Goal: Navigation & Orientation: Go to known website

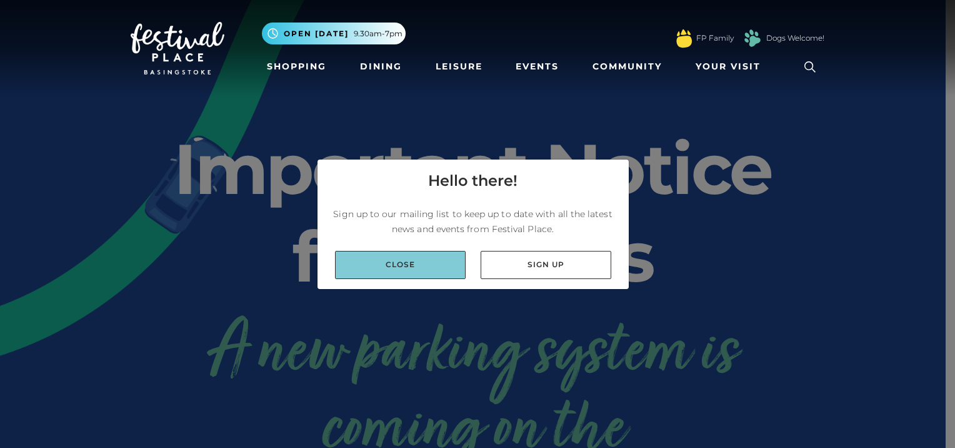
click at [403, 261] on link "Close" at bounding box center [400, 265] width 131 height 28
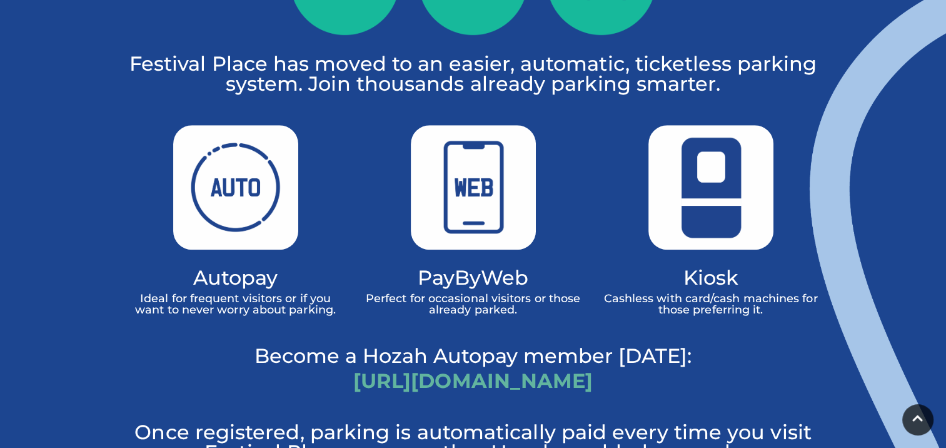
scroll to position [813, 0]
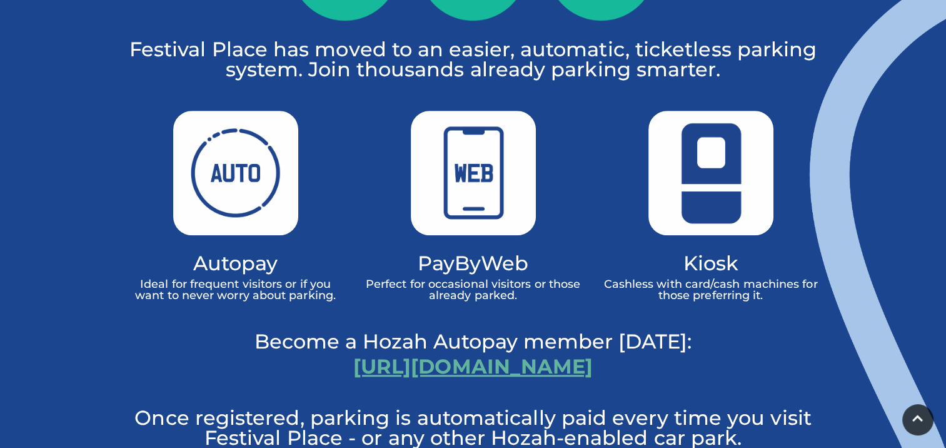
click at [438, 354] on link "[URL][DOMAIN_NAME]" at bounding box center [472, 366] width 239 height 24
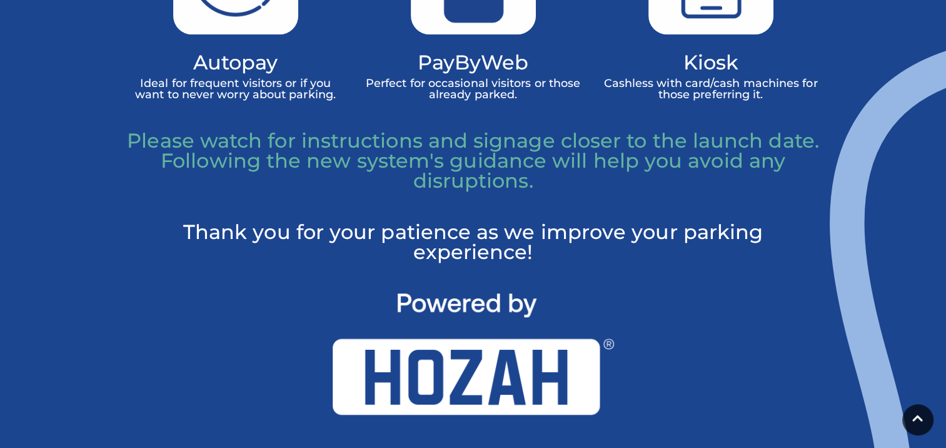
scroll to position [938, 0]
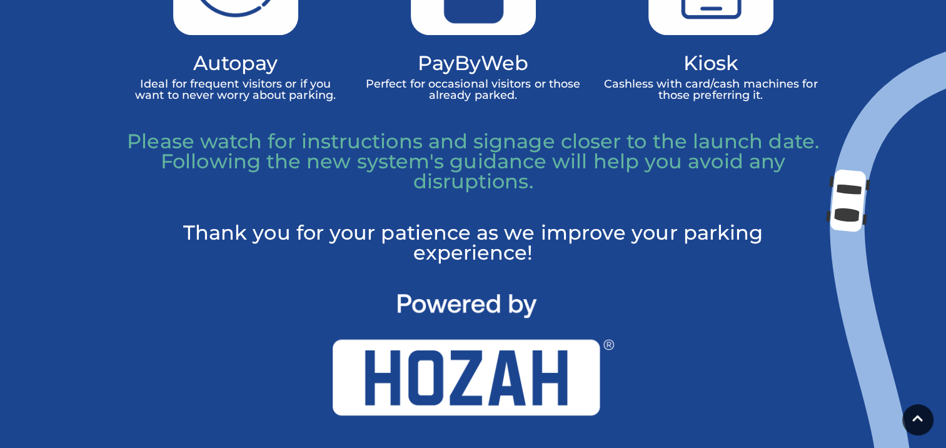
click at [504, 375] on img at bounding box center [473, 354] width 281 height 121
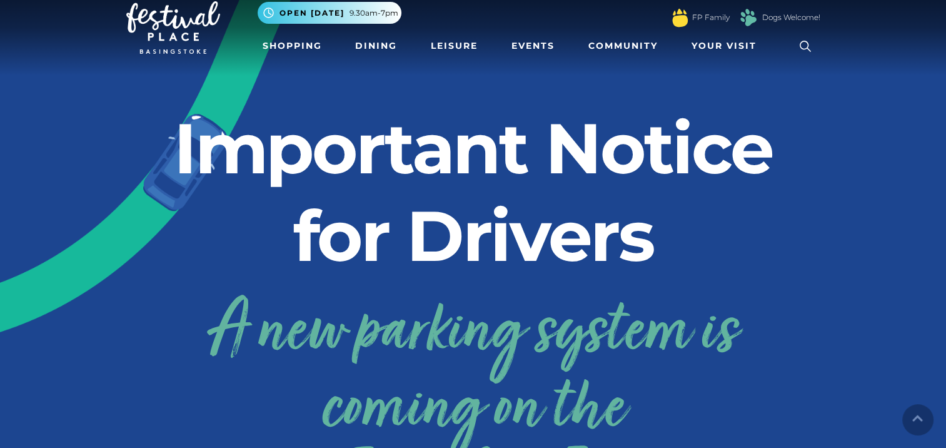
scroll to position [0, 0]
